Goal: Check status: Check status

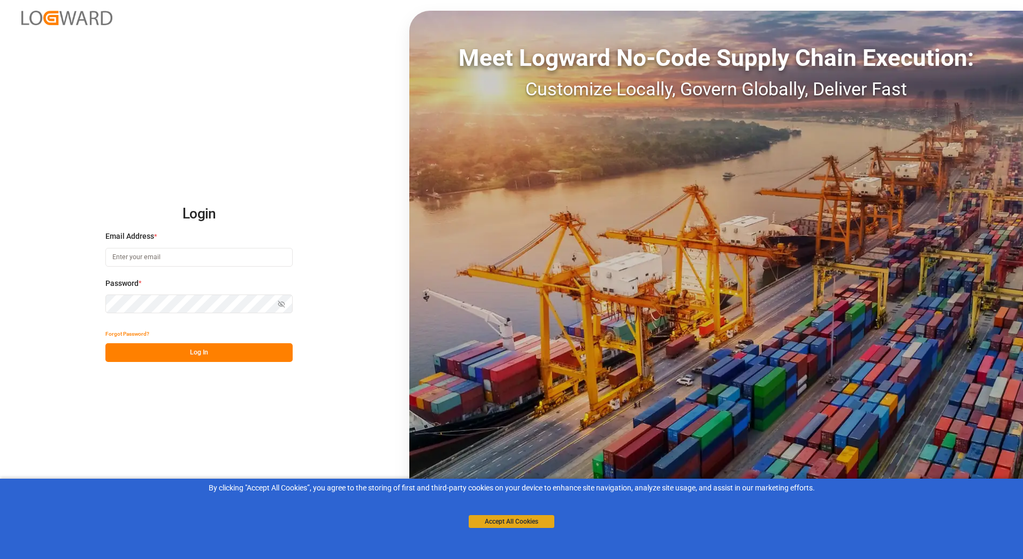
type input "[PERSON_NAME][EMAIL_ADDRESS][PERSON_NAME][DOMAIN_NAME]"
click at [508, 523] on button "Accept All Cookies" at bounding box center [512, 521] width 86 height 13
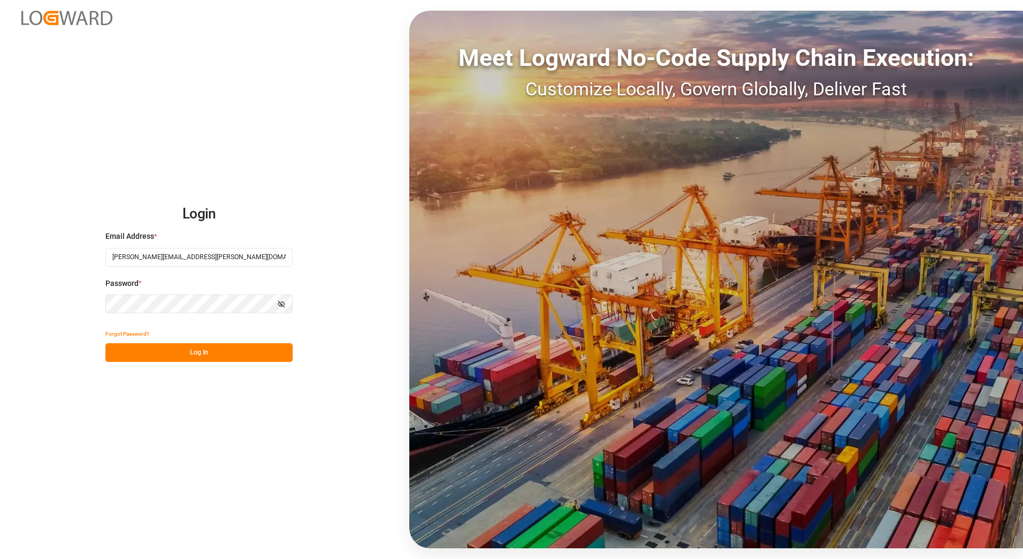
click at [209, 360] on button "Log In" at bounding box center [198, 352] width 187 height 19
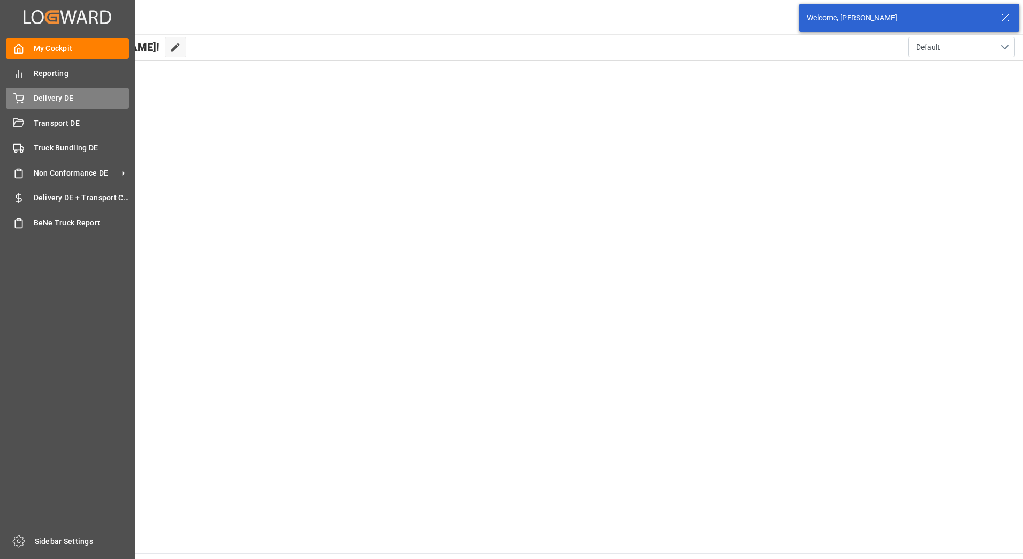
click at [36, 101] on span "Delivery DE" at bounding box center [82, 98] width 96 height 11
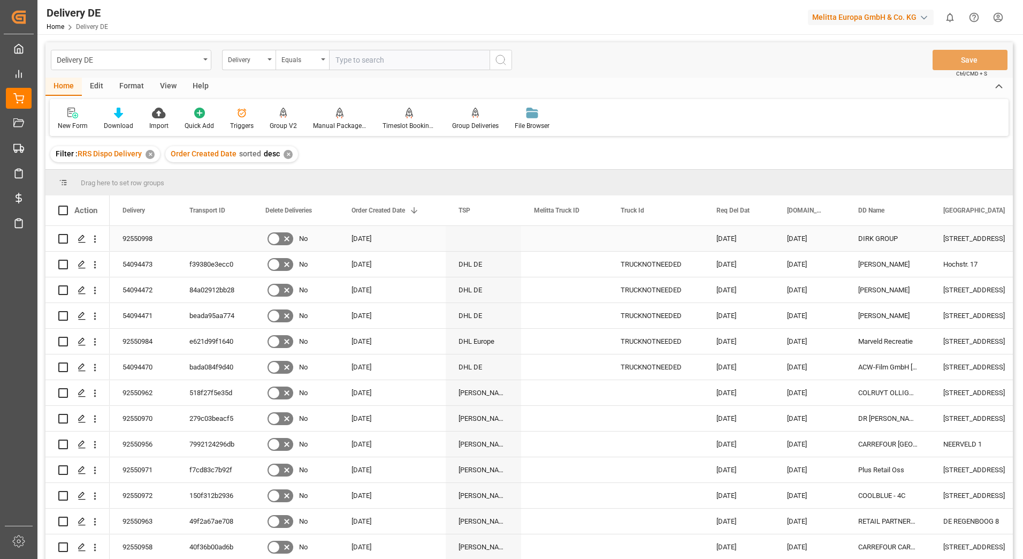
click at [62, 235] on input "Press Space to toggle row selection (unchecked)" at bounding box center [63, 239] width 10 height 10
checkbox input "true"
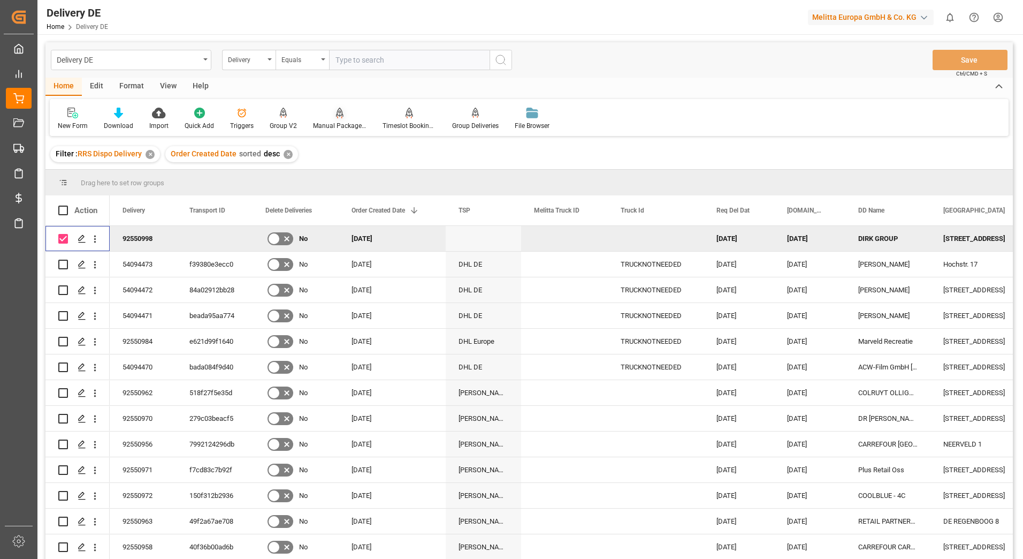
click at [331, 123] on div "Manual Package TypeDetermination" at bounding box center [340, 126] width 54 height 10
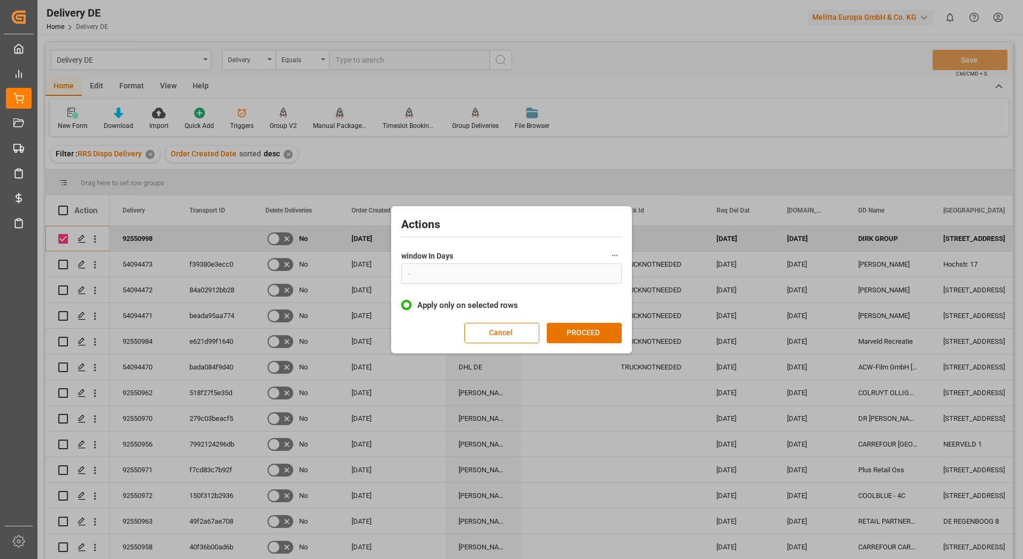
type input "1"
click at [567, 332] on button "PROCEED" at bounding box center [584, 333] width 75 height 20
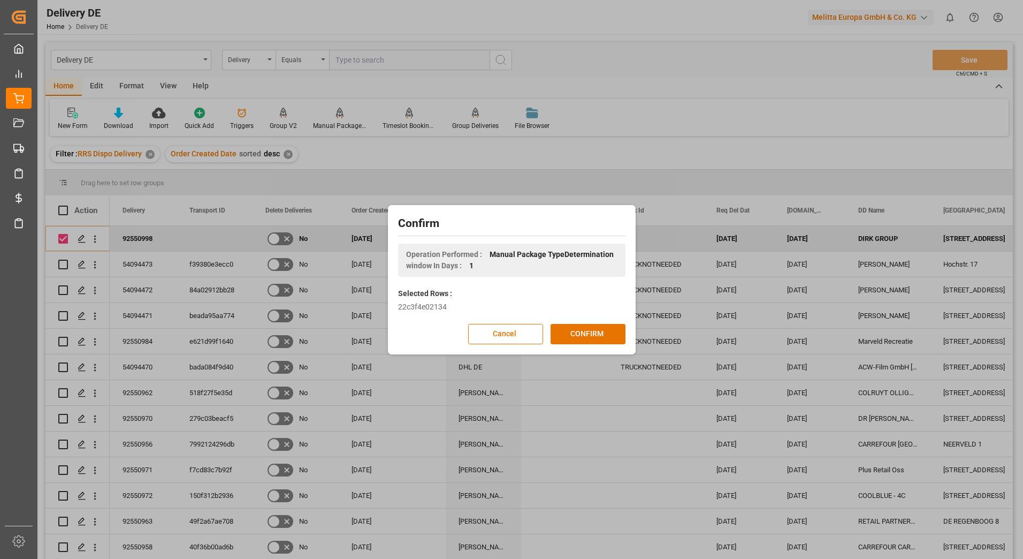
click at [567, 332] on button "CONFIRM" at bounding box center [588, 334] width 75 height 20
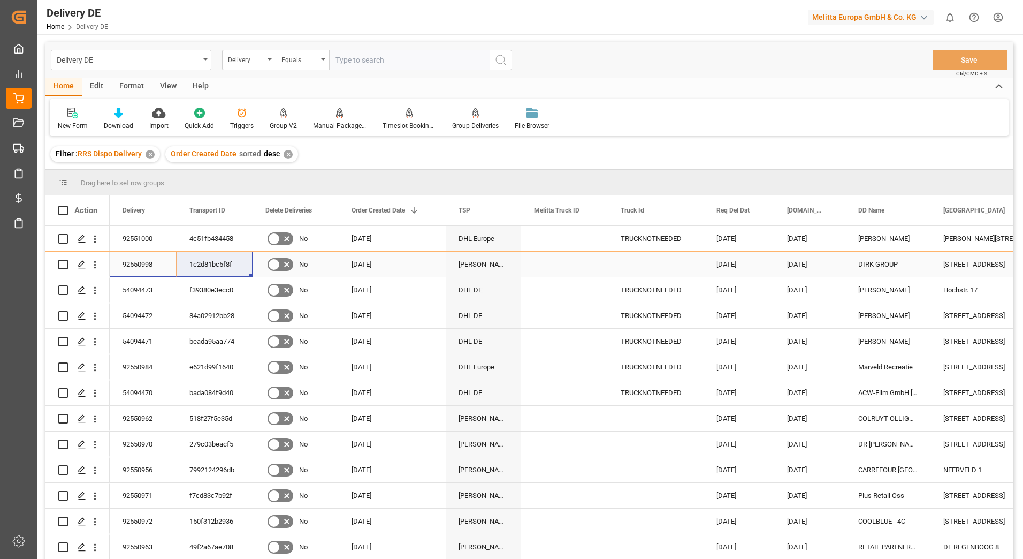
drag, startPoint x: 129, startPoint y: 262, endPoint x: 209, endPoint y: 262, distance: 79.7
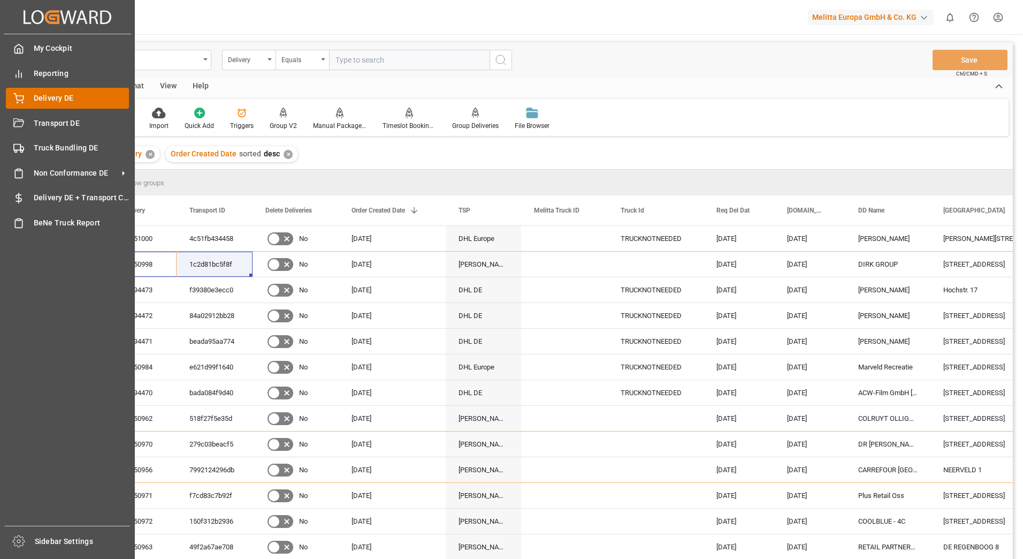
click at [34, 98] on span "Delivery DE" at bounding box center [82, 98] width 96 height 11
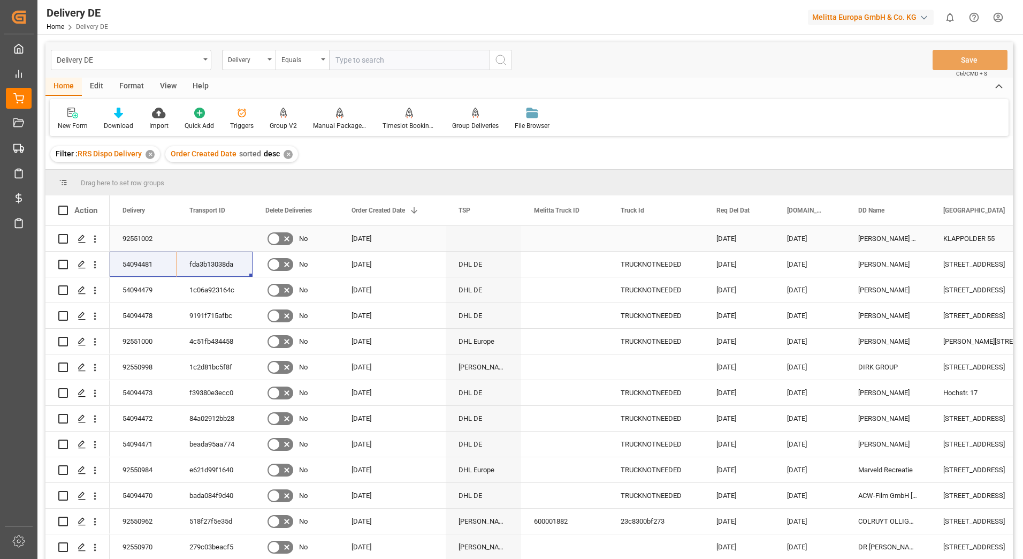
click at [62, 235] on input "Press Space to toggle row selection (unchecked)" at bounding box center [63, 239] width 10 height 10
checkbox input "true"
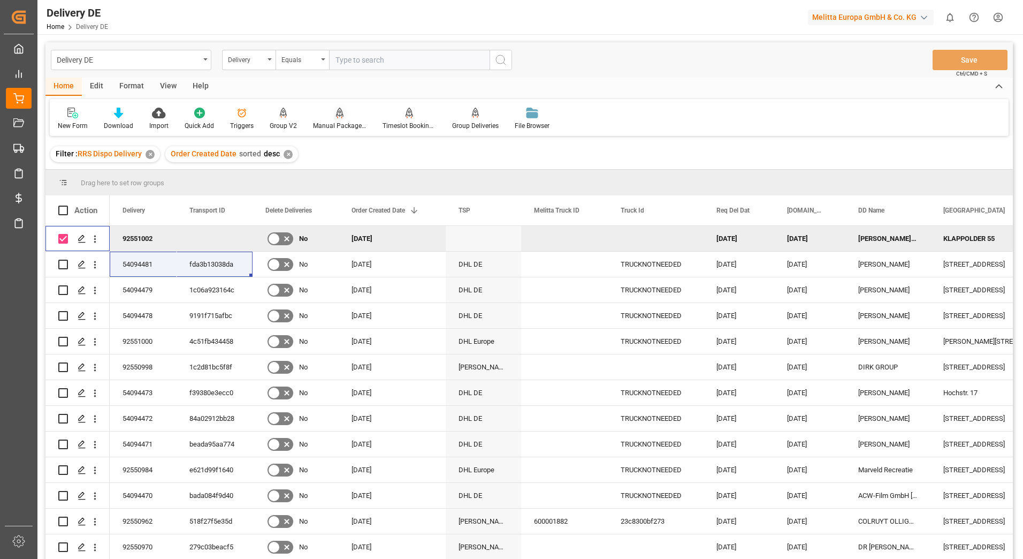
click at [334, 121] on div "Manual Package TypeDetermination" at bounding box center [340, 126] width 54 height 10
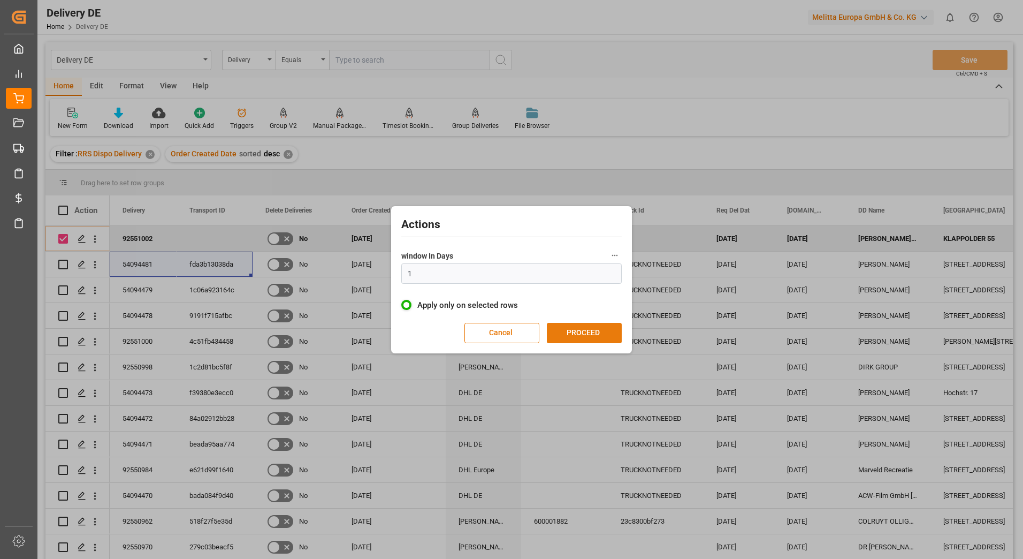
click at [566, 327] on button "PROCEED" at bounding box center [584, 333] width 75 height 20
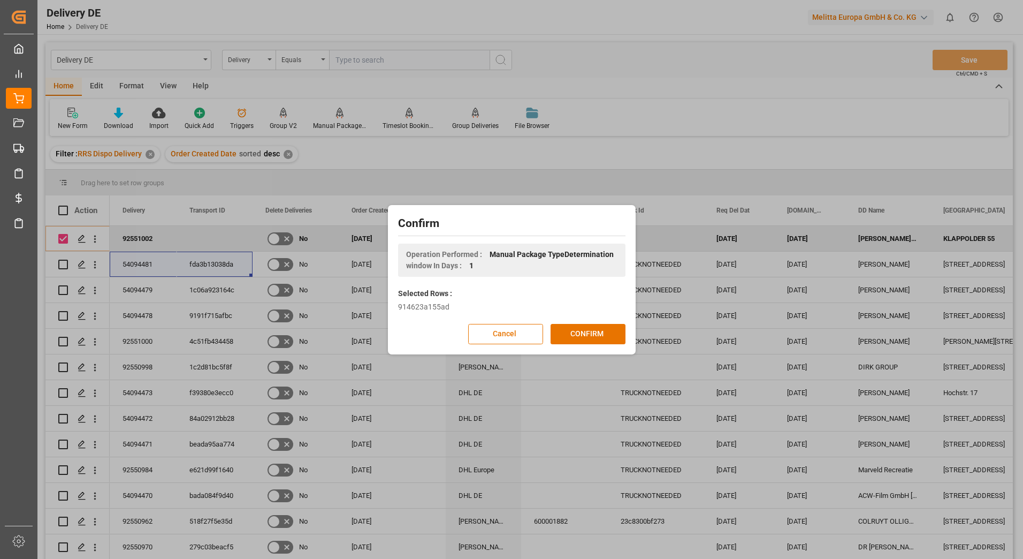
click at [566, 327] on button "CONFIRM" at bounding box center [588, 334] width 75 height 20
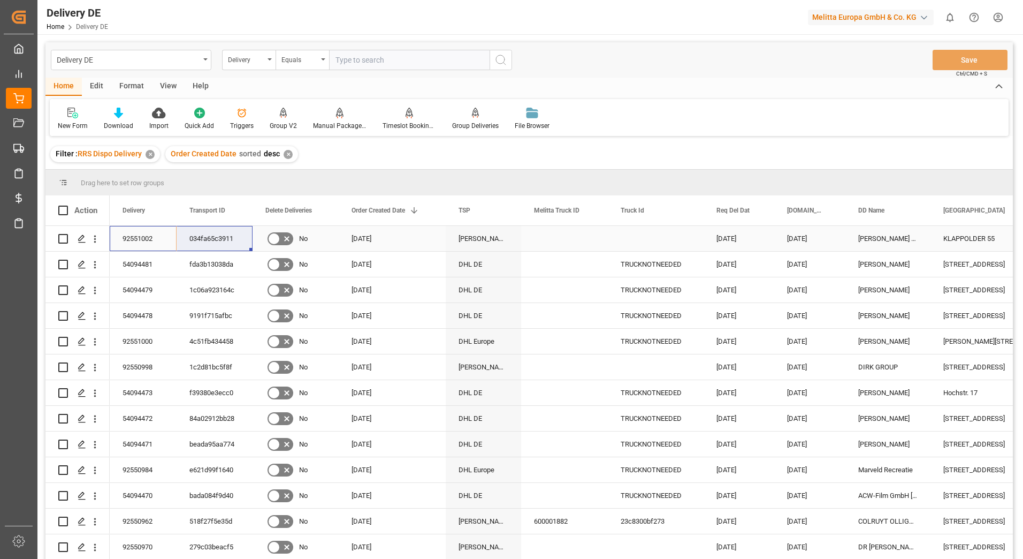
drag, startPoint x: 143, startPoint y: 233, endPoint x: 194, endPoint y: 232, distance: 50.8
click at [998, 15] on html "Created by potrace 1.15, written by [PERSON_NAME] [DATE]-[DATE] Created by potr…" at bounding box center [511, 279] width 1023 height 559
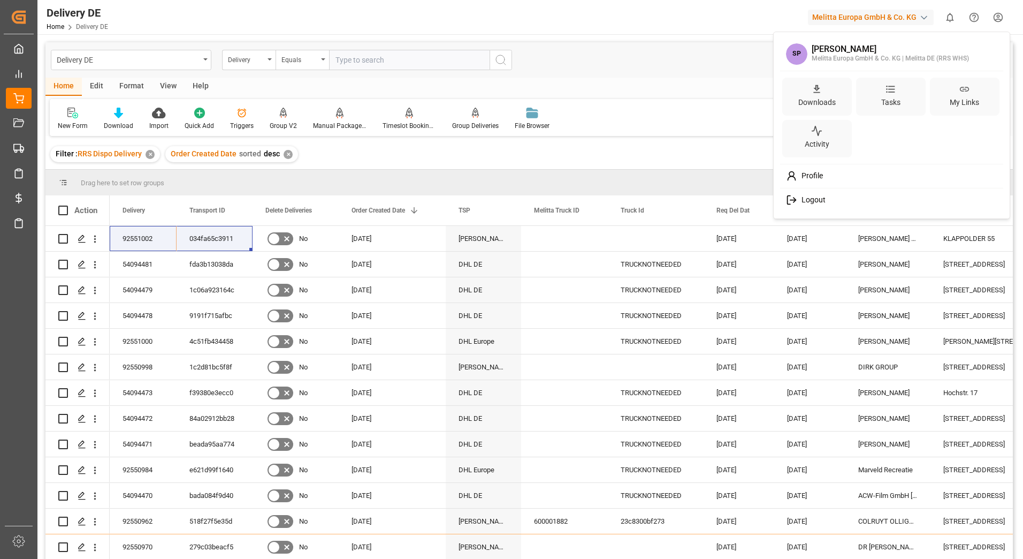
click at [817, 200] on span "Logout" at bounding box center [811, 200] width 28 height 10
